Goal: Check status: Check status

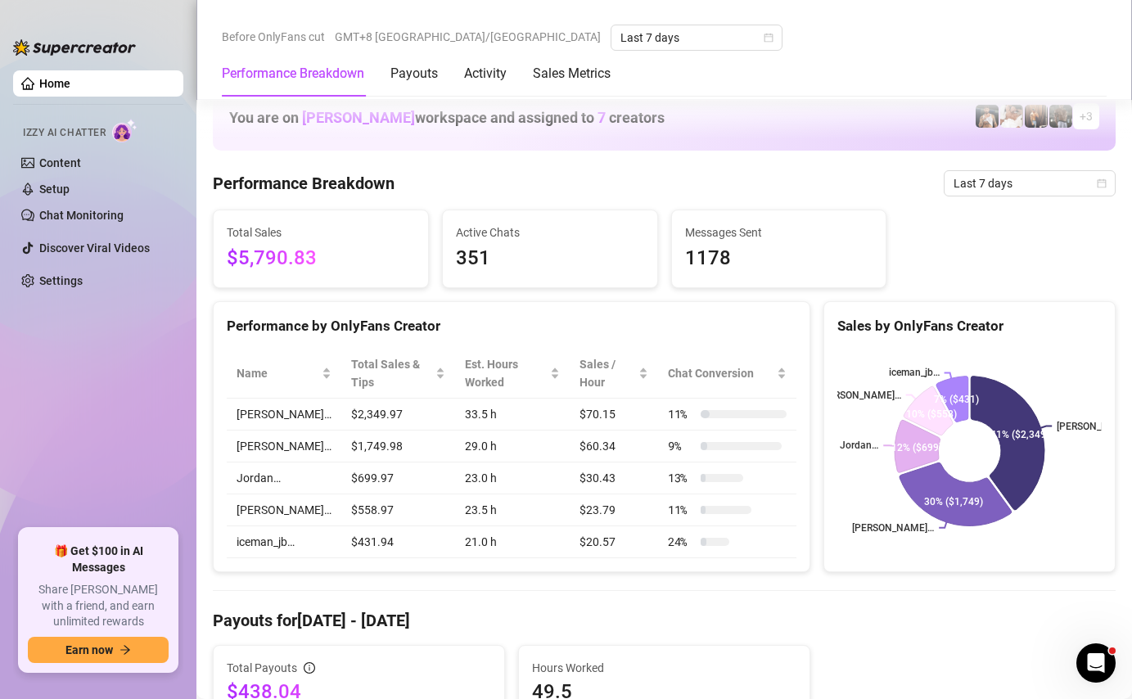
scroll to position [599, 0]
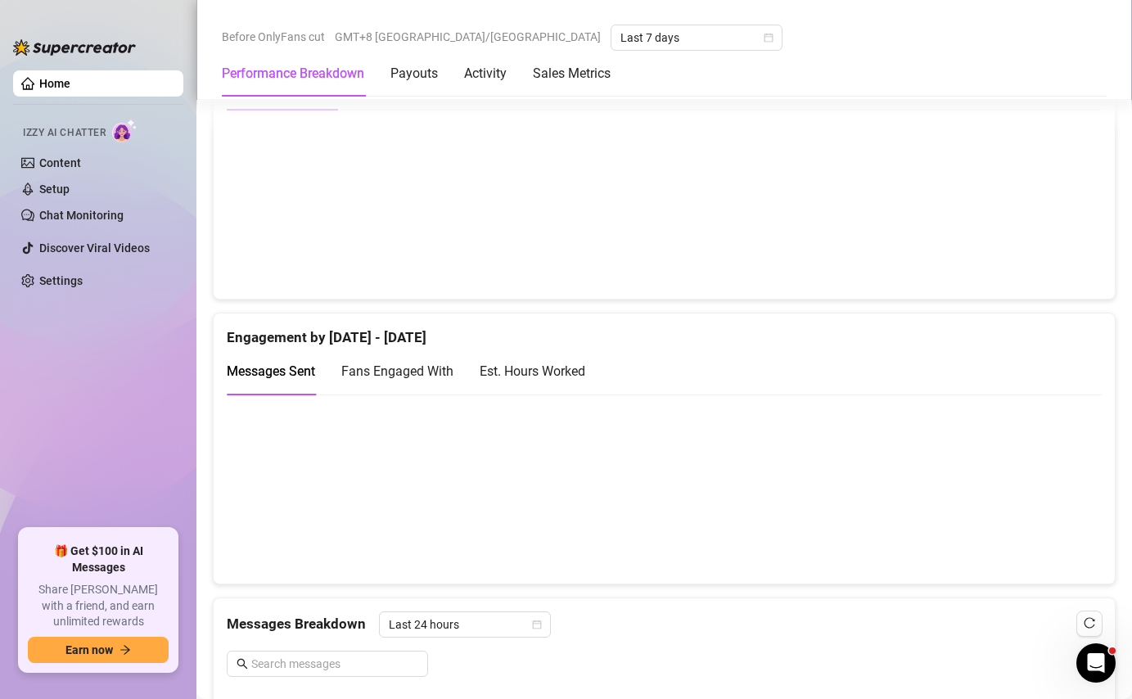
scroll to position [662, 0]
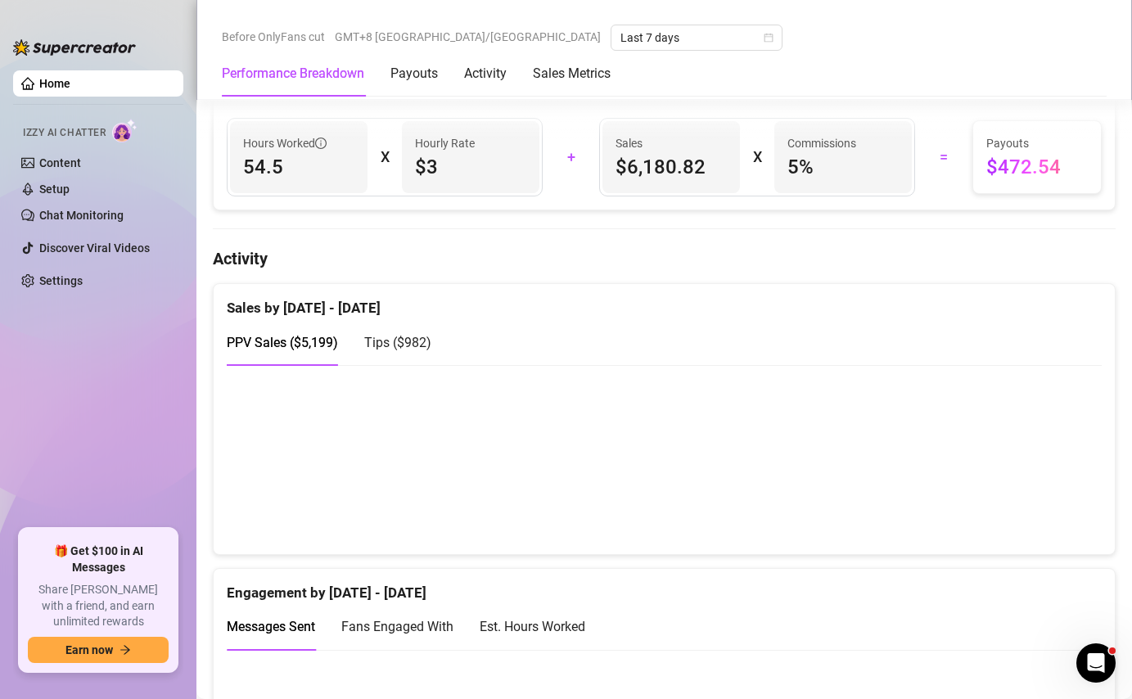
click at [364, 335] on span "Tips ( $982 )" at bounding box center [397, 343] width 67 height 16
click at [283, 353] on div "PPV Sales ( $5,199 )" at bounding box center [282, 342] width 111 height 47
click at [391, 341] on span "Tips ( $982 )" at bounding box center [397, 343] width 67 height 16
click at [311, 336] on span "PPV Sales ( $5,199 )" at bounding box center [282, 343] width 111 height 16
click at [409, 341] on span "Tips ( $982 )" at bounding box center [397, 343] width 67 height 16
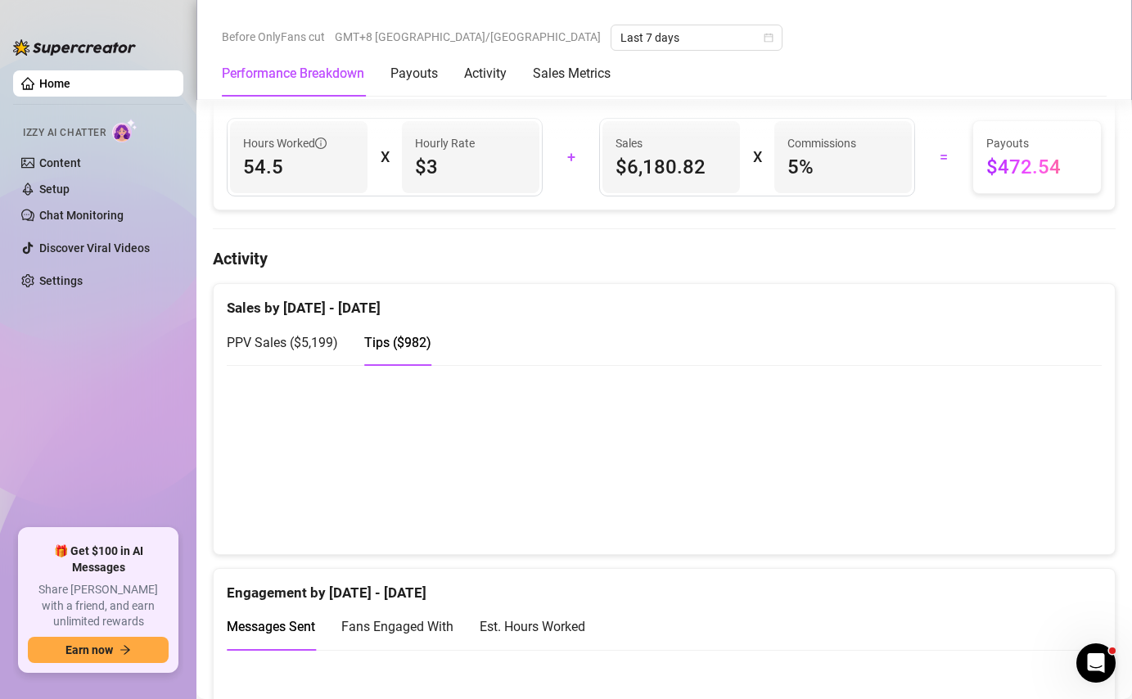
click at [314, 341] on span "PPV Sales ( $5,199 )" at bounding box center [282, 343] width 111 height 16
